Goal: Book appointment/travel/reservation

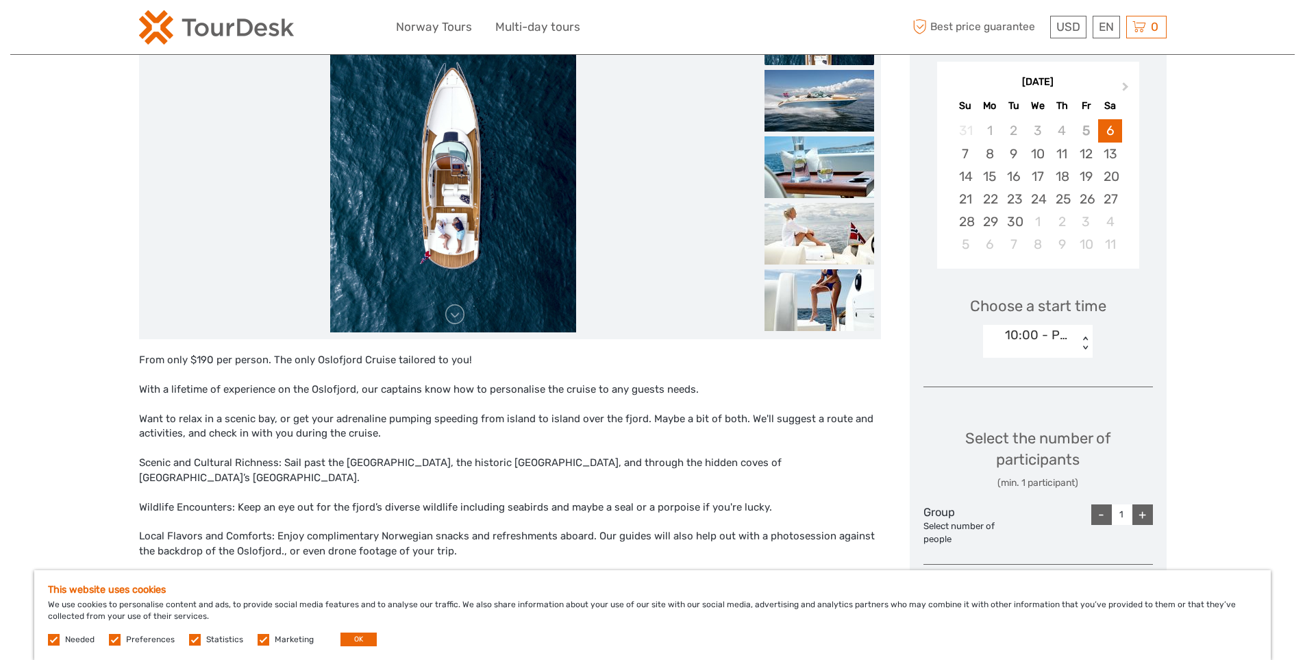
scroll to position [206, 0]
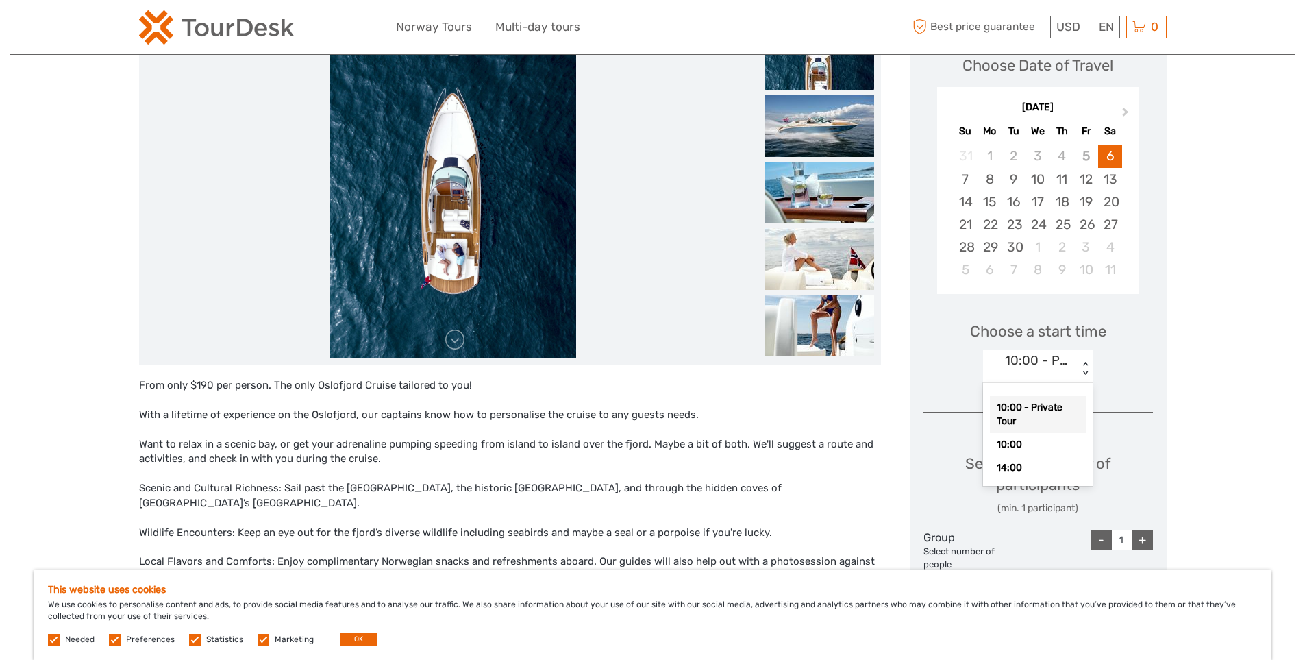
click at [1063, 359] on div "10:00 - Private Tour" at bounding box center [1038, 361] width 66 height 18
click at [1067, 359] on div "10:00 - Private Tour" at bounding box center [1038, 361] width 66 height 18
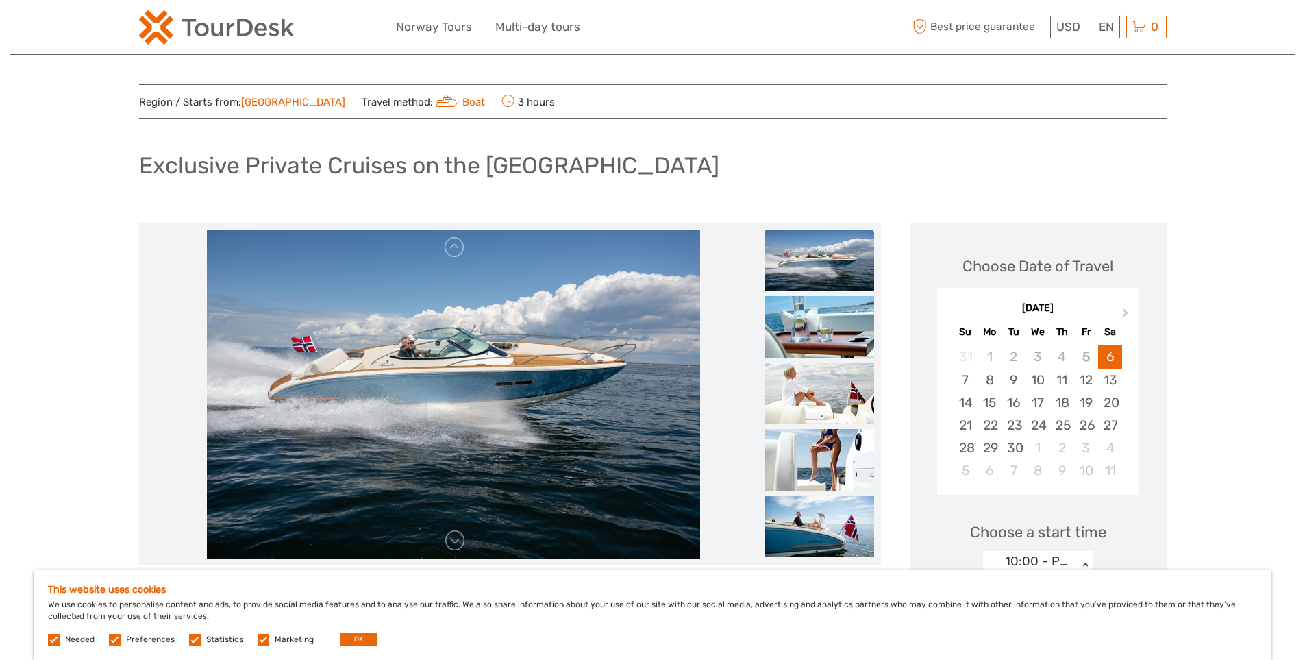
scroll to position [0, 0]
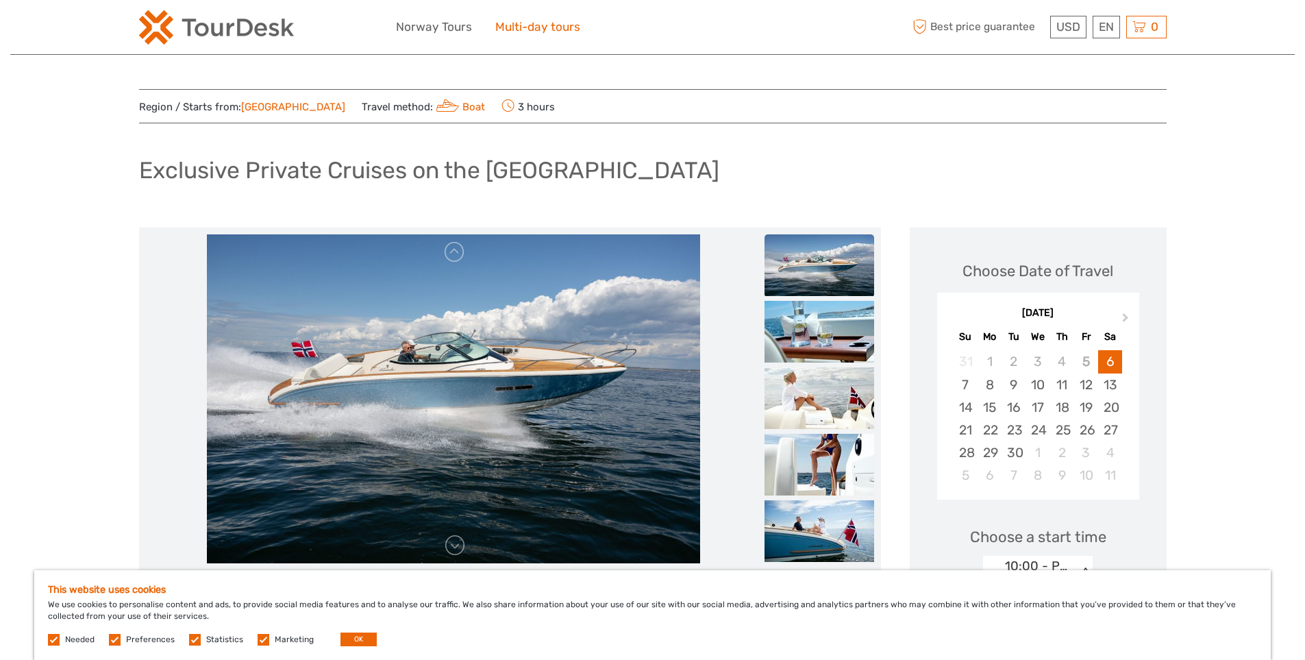
click at [541, 27] on link "Multi-day tours" at bounding box center [537, 27] width 85 height 20
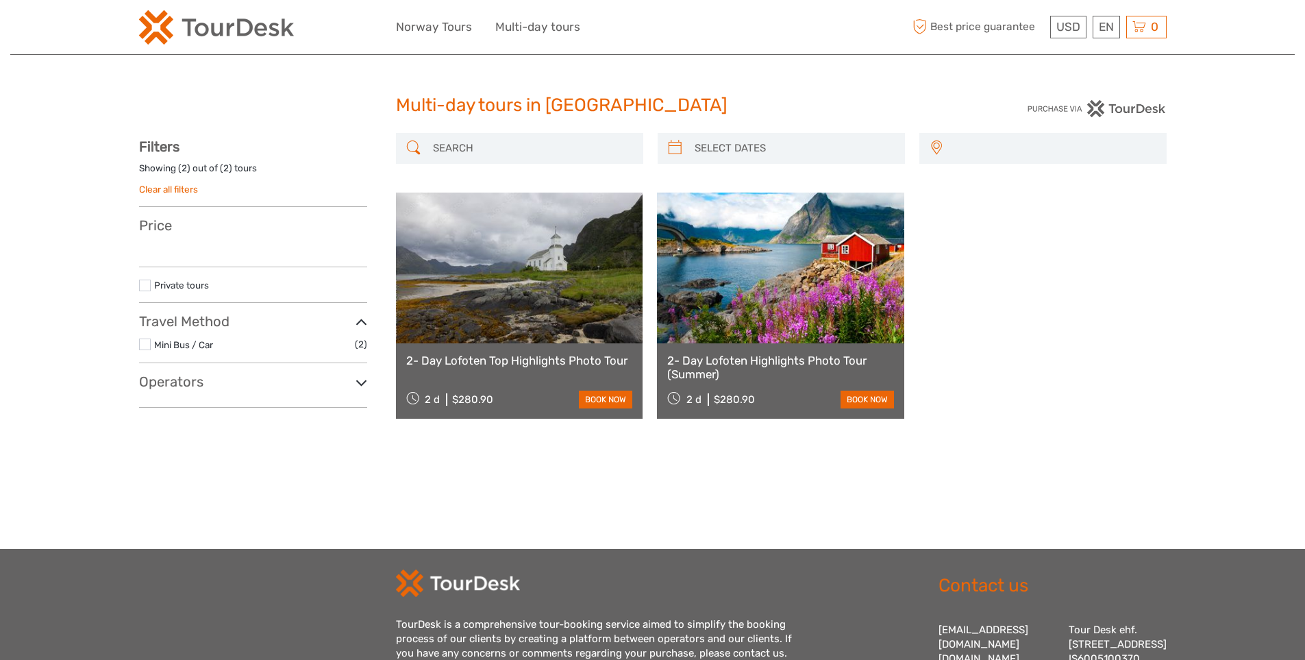
select select
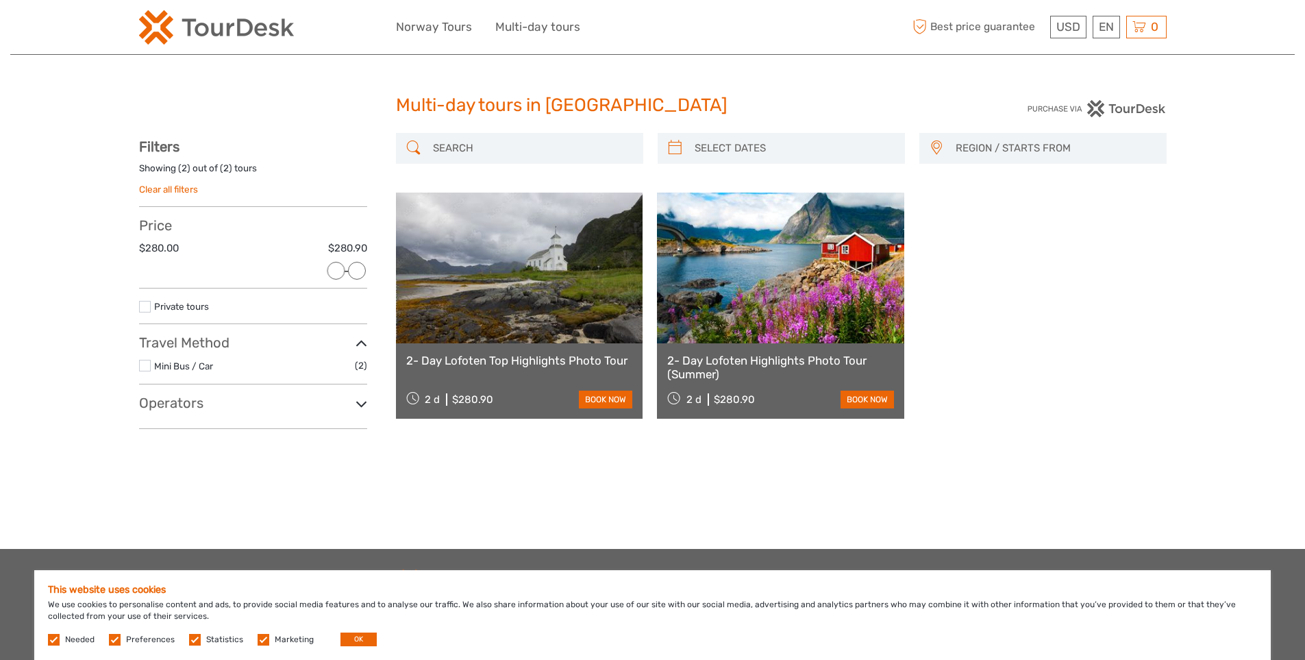
click at [68, 90] on div "Multi-day tours in [GEOGRAPHIC_DATA] Multi-day tours in [GEOGRAPHIC_DATA] REGIO…" at bounding box center [652, 274] width 1285 height 549
